Goal: Navigation & Orientation: Find specific page/section

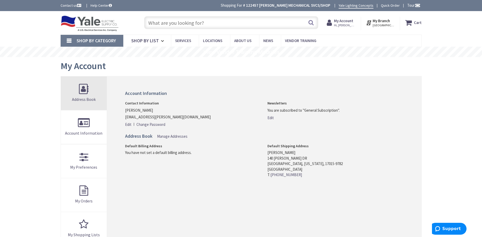
click at [82, 91] on link "Address Book" at bounding box center [84, 94] width 46 height 34
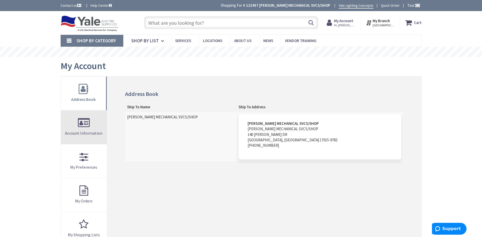
click at [87, 123] on link "Account Information" at bounding box center [84, 127] width 46 height 34
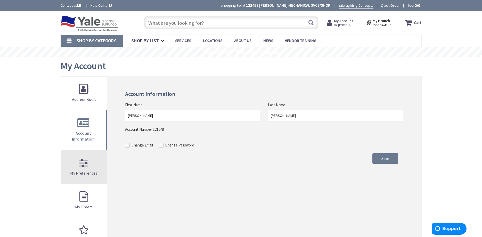
click at [87, 159] on link "My Preferences" at bounding box center [84, 167] width 46 height 34
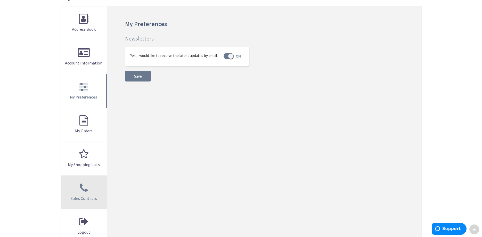
scroll to position [79, 0]
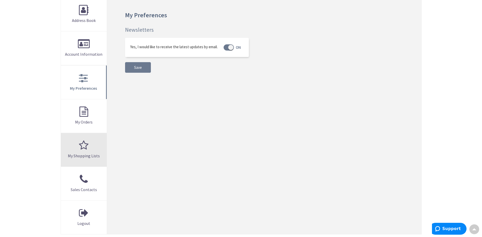
click at [89, 144] on link "My Shopping Lists" at bounding box center [84, 150] width 46 height 34
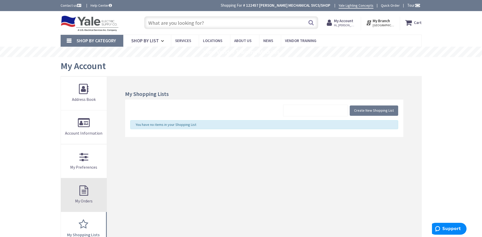
click at [84, 191] on link "My Orders" at bounding box center [84, 195] width 46 height 34
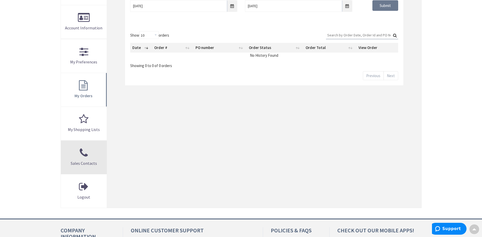
click at [85, 150] on link "Sales Contacts" at bounding box center [84, 157] width 46 height 34
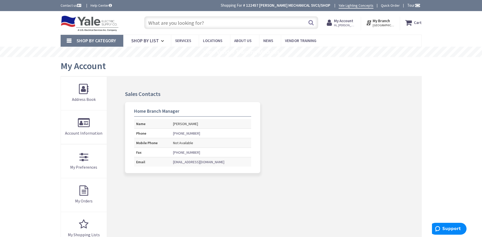
click at [382, 20] on strong "My Branch" at bounding box center [380, 20] width 17 height 5
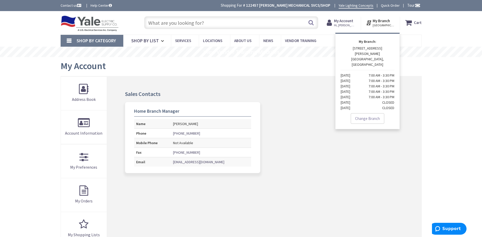
click at [382, 20] on strong "My Branch" at bounding box center [380, 20] width 17 height 5
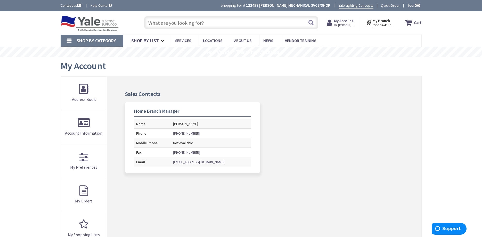
click at [348, 22] on strong "My Account" at bounding box center [343, 20] width 19 height 5
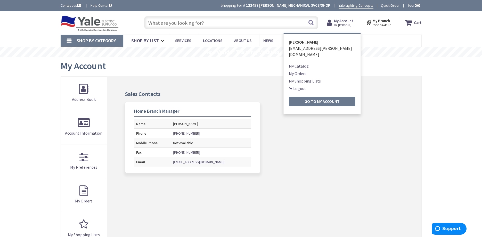
click at [299, 63] on link "My Catalog" at bounding box center [299, 66] width 20 height 6
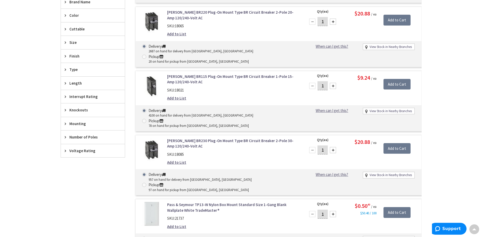
scroll to position [278, 0]
